Goal: Information Seeking & Learning: Learn about a topic

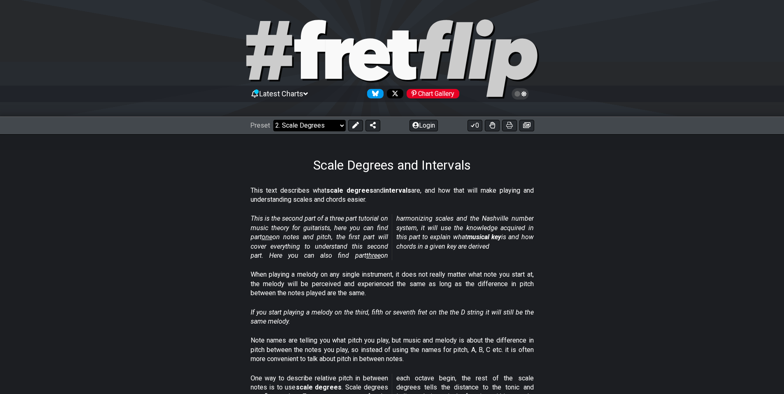
click at [324, 121] on select "Welcome to #fretflip! Initial Preset Custom Preset Minor Pentatonic Major Penta…" at bounding box center [309, 126] width 72 height 12
click at [177, 42] on div at bounding box center [392, 60] width 784 height 84
select select "/welcome"
select select "C"
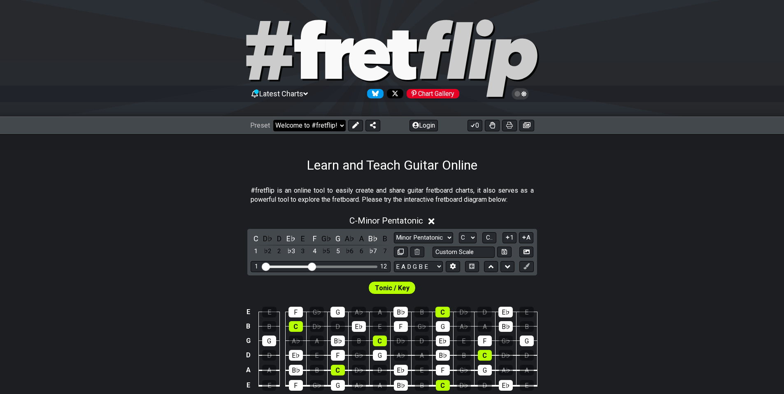
click at [296, 121] on select "Welcome to #fretflip! Initial Preset Custom Preset Minor Pentatonic Major Penta…" at bounding box center [309, 126] width 72 height 12
click at [273, 120] on select "Welcome to #fretflip! Initial Preset Custom Preset Minor Pentatonic Major Penta…" at bounding box center [309, 126] width 72 height 12
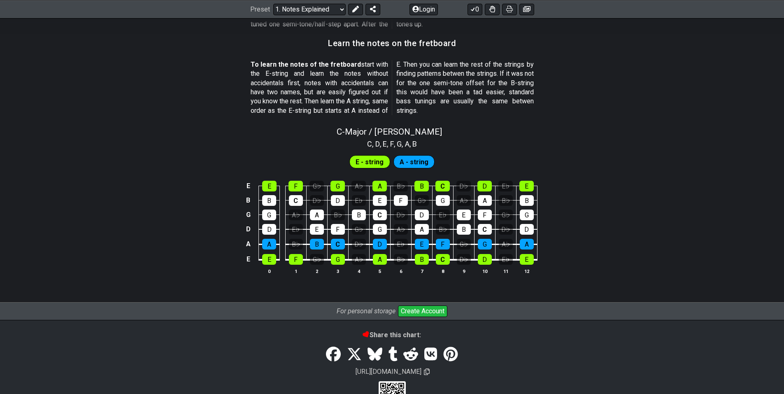
scroll to position [752, 0]
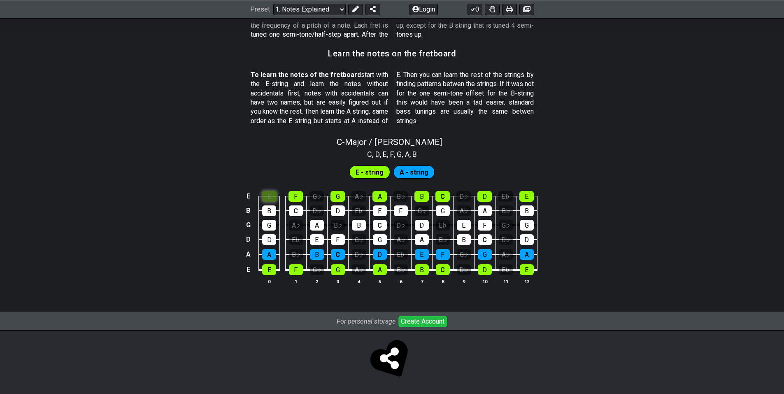
scroll to position [714, 0]
click at [272, 154] on div "C - Major / Ionian C , D , E , F , G , A , B E - string A - string E E F G♭ G A…" at bounding box center [392, 214] width 784 height 164
click at [269, 194] on div "E" at bounding box center [269, 196] width 14 height 11
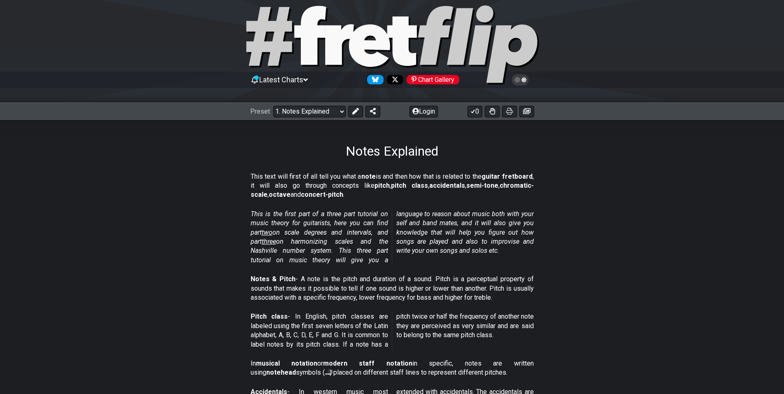
scroll to position [0, 0]
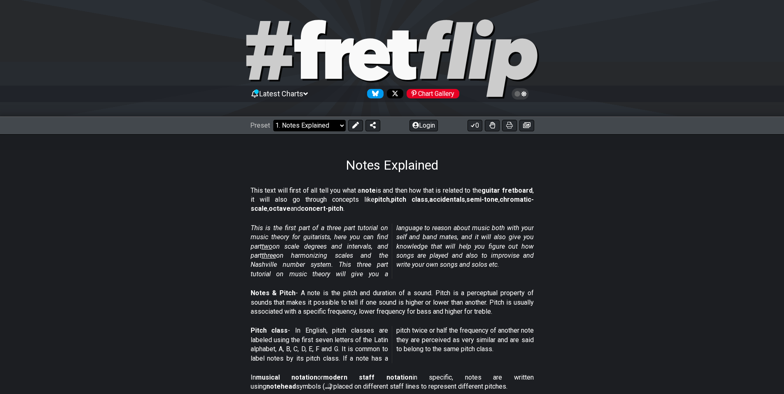
click at [308, 127] on select "Welcome to #fretflip! Initial Preset Custom Preset Minor Pentatonic Major Penta…" at bounding box center [309, 126] width 72 height 12
click at [273, 120] on select "Welcome to #fretflip! Initial Preset Custom Preset Minor Pentatonic Major Penta…" at bounding box center [309, 126] width 72 height 12
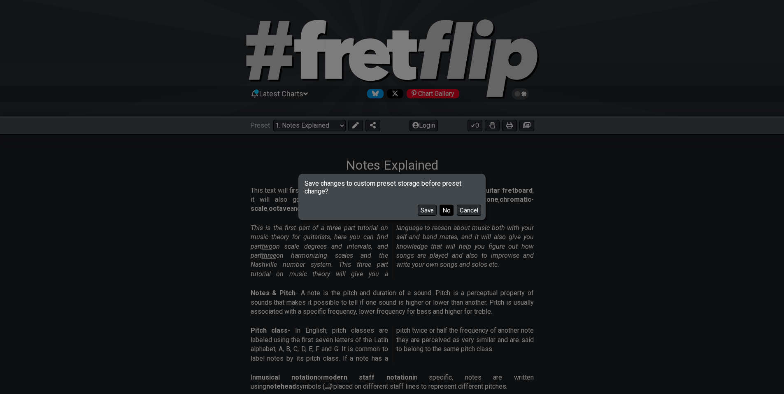
click at [446, 212] on button "No" at bounding box center [447, 210] width 14 height 11
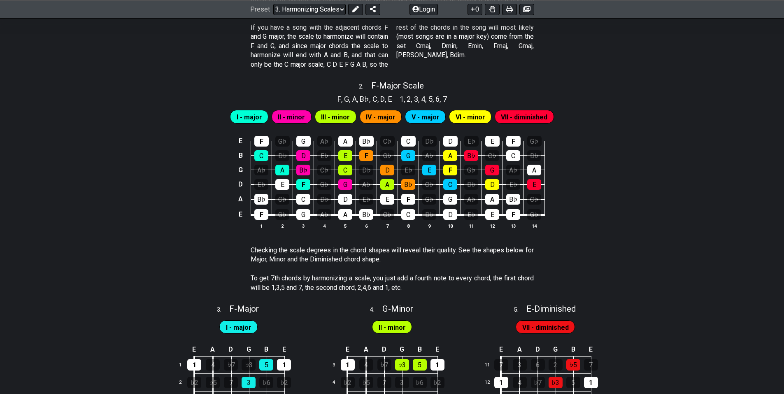
scroll to position [448, 0]
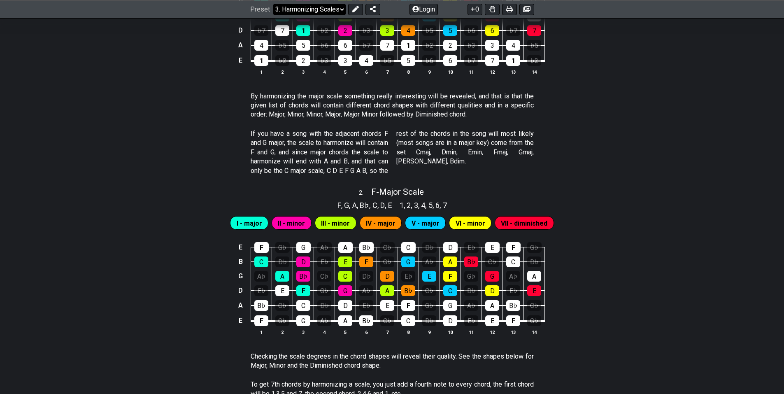
click at [311, 10] on select "Welcome to #fretflip! Initial Preset Custom Preset Minor Pentatonic Major Penta…" at bounding box center [309, 9] width 72 height 12
click at [273, 15] on select "Welcome to #fretflip! Initial Preset Custom Preset Minor Pentatonic Major Penta…" at bounding box center [309, 9] width 72 height 12
select select "/the-caged-system"
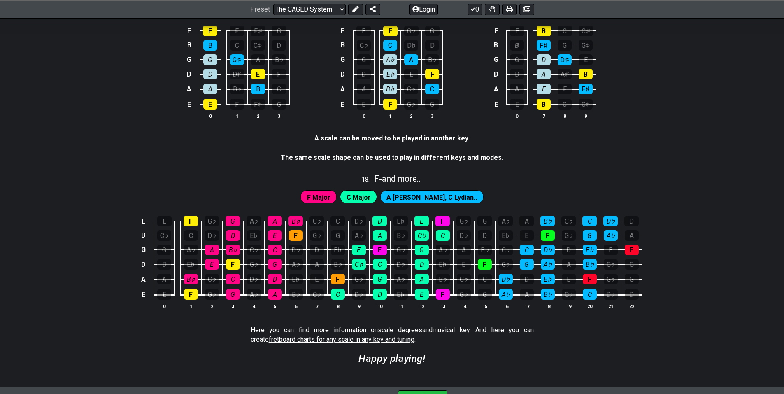
scroll to position [2089, 0]
